Goal: Task Accomplishment & Management: Complete application form

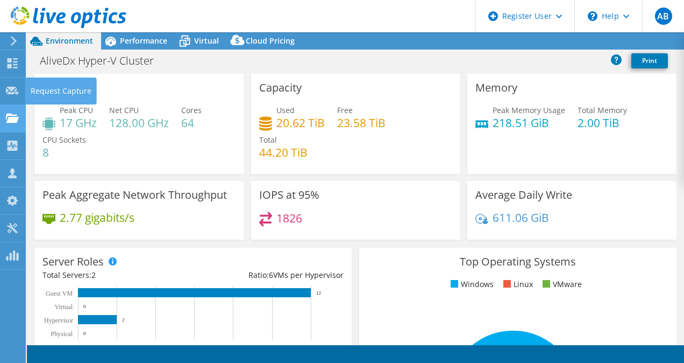
select select "EUFrankfurt"
select select "CHF"
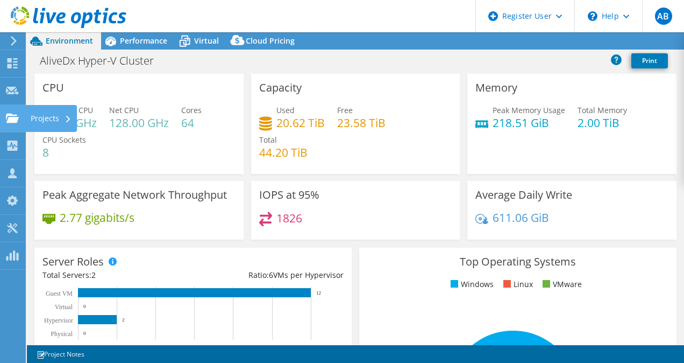
click at [12, 122] on use at bounding box center [12, 117] width 13 height 9
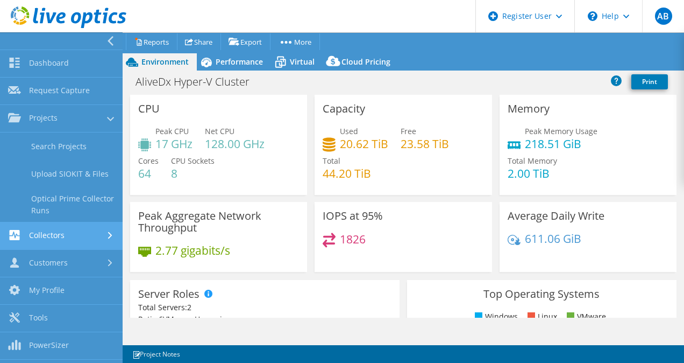
click at [67, 240] on link "Collectors" at bounding box center [61, 235] width 123 height 27
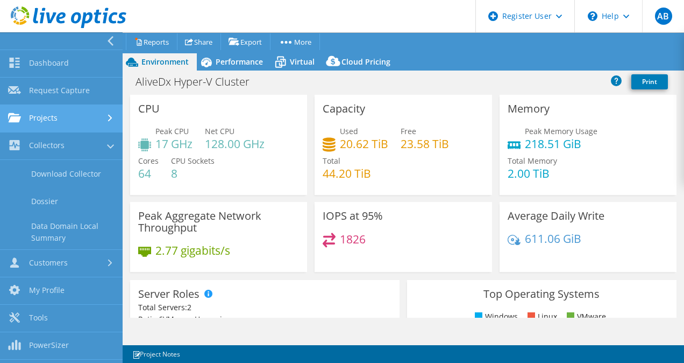
click at [62, 116] on link "Projects" at bounding box center [61, 118] width 123 height 27
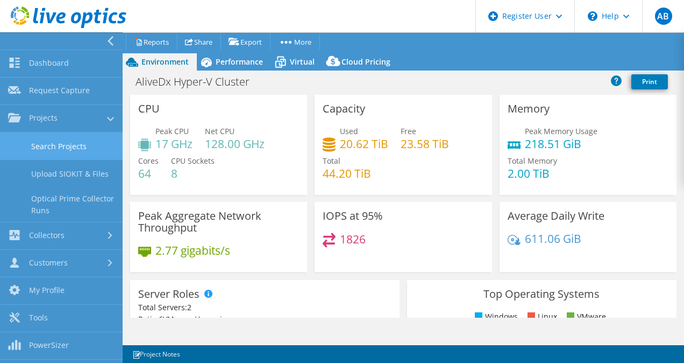
click at [69, 146] on link "Search Projects" at bounding box center [61, 145] width 123 height 27
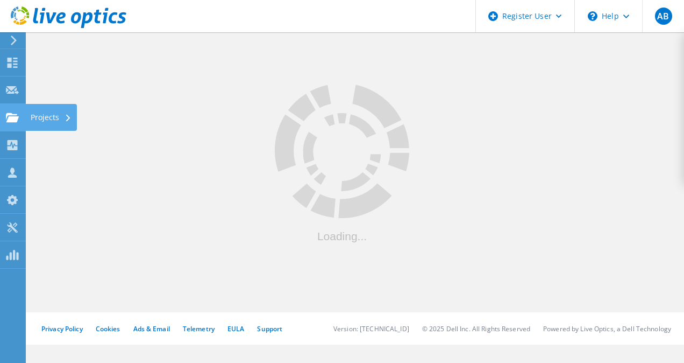
click at [13, 115] on icon at bounding box center [12, 117] width 13 height 10
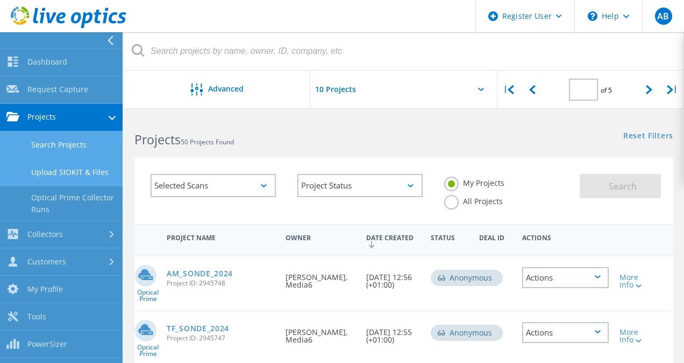
type input "3"
click at [56, 171] on link "Upload SIOKIT & Files" at bounding box center [61, 172] width 123 height 27
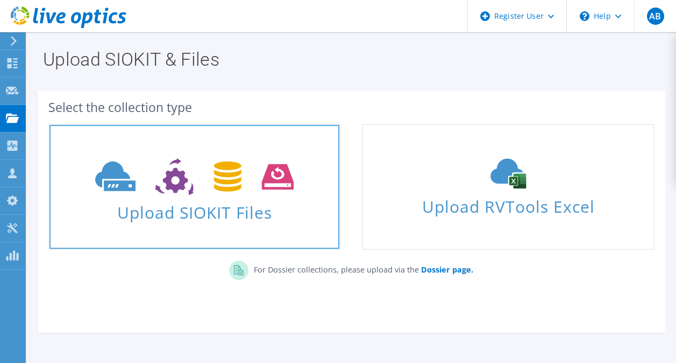
click at [243, 204] on span "Upload SIOKIT Files" at bounding box center [194, 208] width 290 height 23
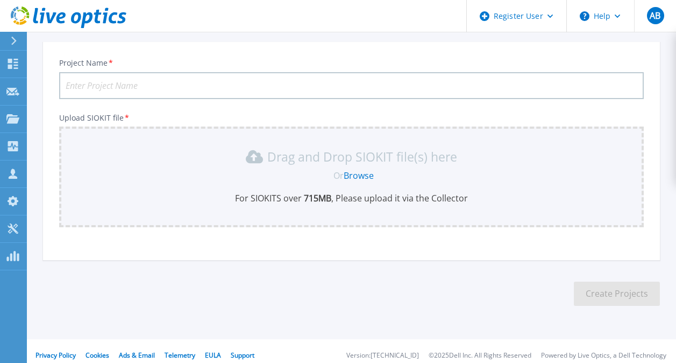
scroll to position [64, 0]
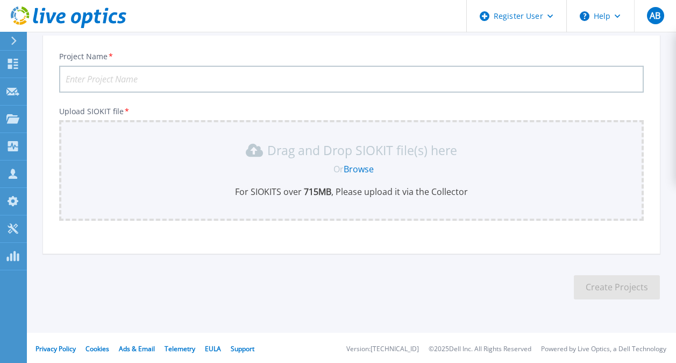
click at [165, 76] on input "Project Name *" at bounding box center [351, 79] width 585 height 27
type input "YARA"
click at [365, 166] on link "Browse" at bounding box center [359, 169] width 30 height 12
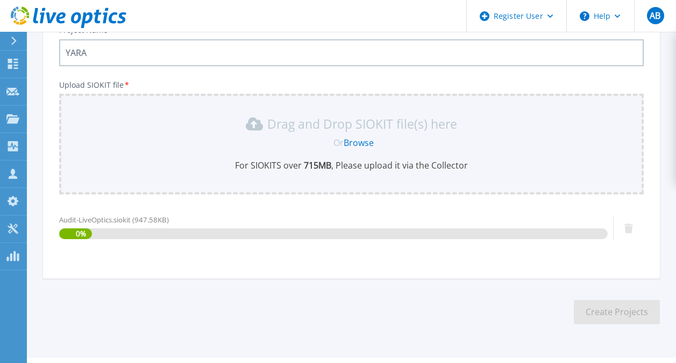
scroll to position [117, 0]
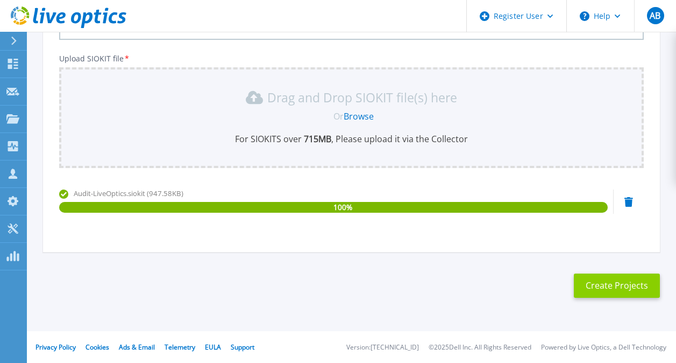
click at [611, 293] on button "Create Projects" at bounding box center [617, 285] width 86 height 24
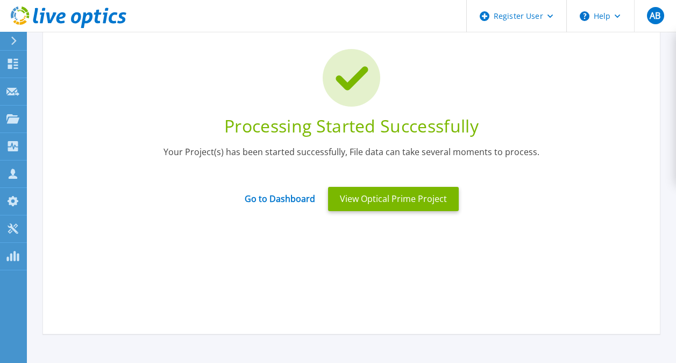
scroll to position [0, 0]
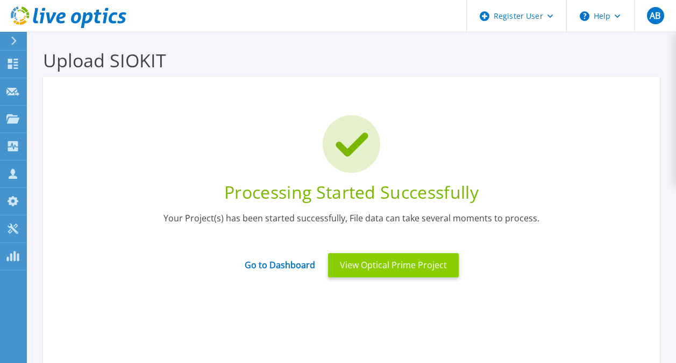
click at [436, 264] on button "View Optical Prime Project" at bounding box center [393, 265] width 131 height 24
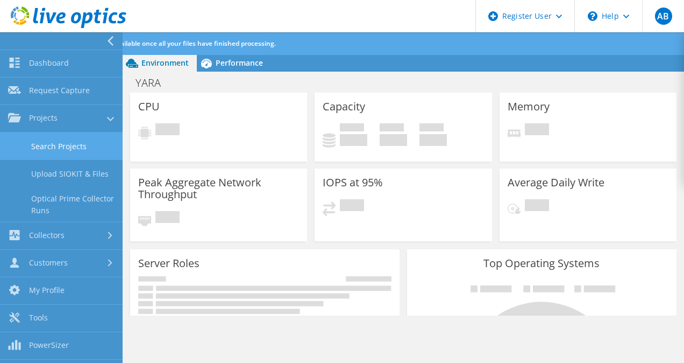
click at [79, 149] on link "Search Projects" at bounding box center [61, 145] width 123 height 27
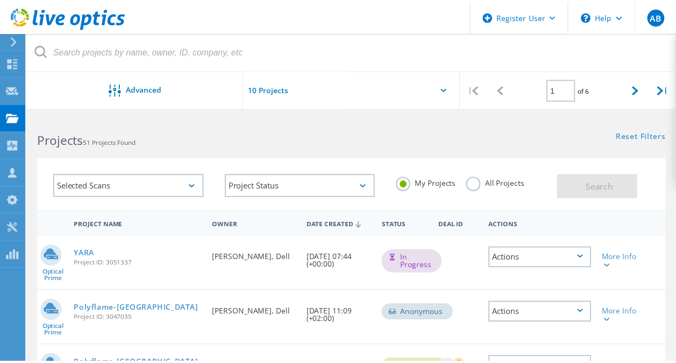
scroll to position [85, 0]
